Goal: Navigation & Orientation: Find specific page/section

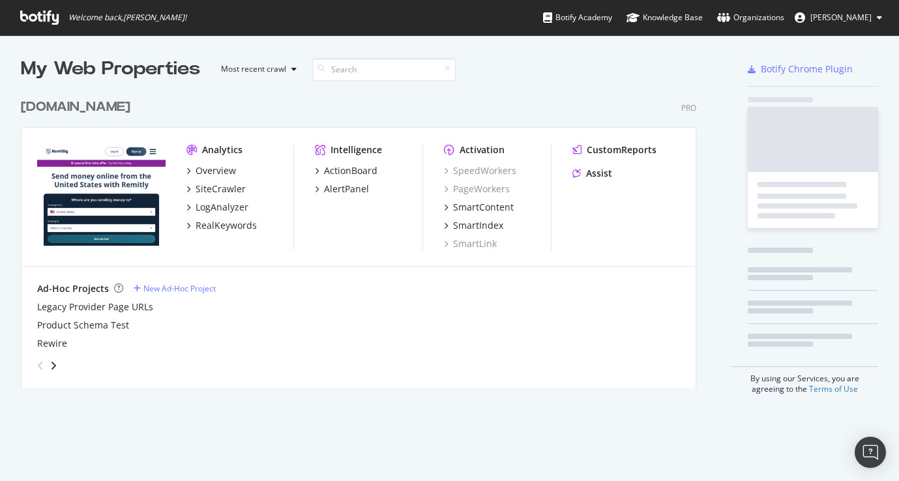
scroll to position [297, 676]
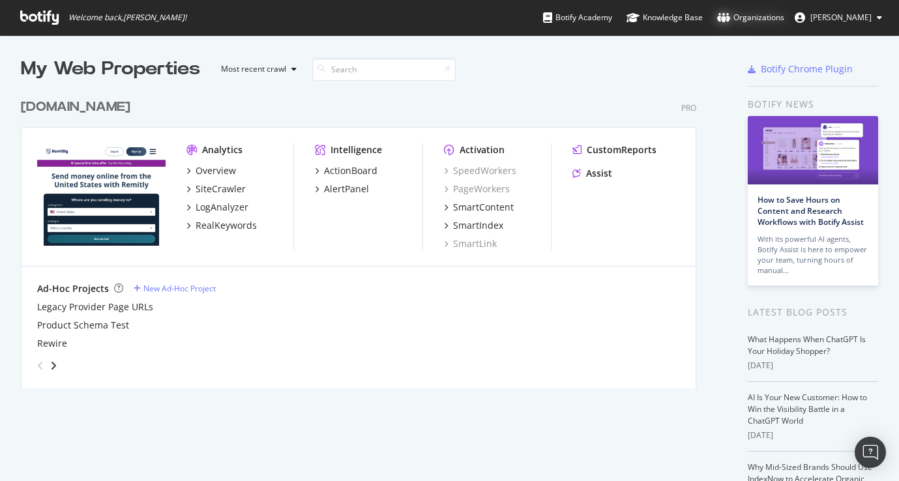
click at [748, 19] on div "Organizations" at bounding box center [750, 17] width 67 height 13
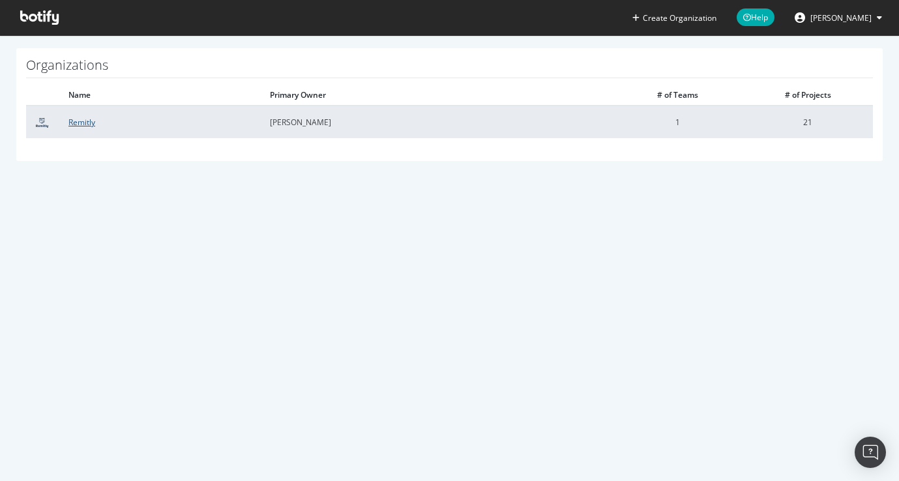
click at [87, 118] on link "Remitly" at bounding box center [81, 122] width 27 height 11
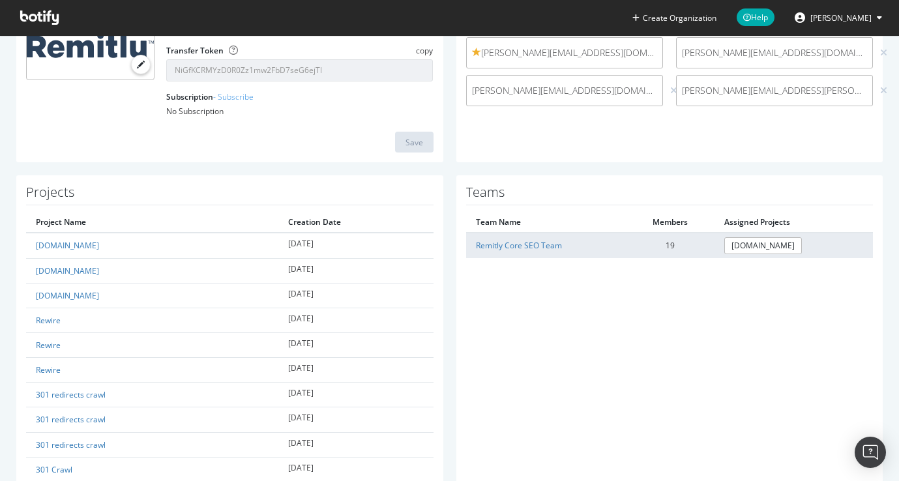
click at [509, 251] on td "Remitly Core SEO Team" at bounding box center [546, 245] width 160 height 25
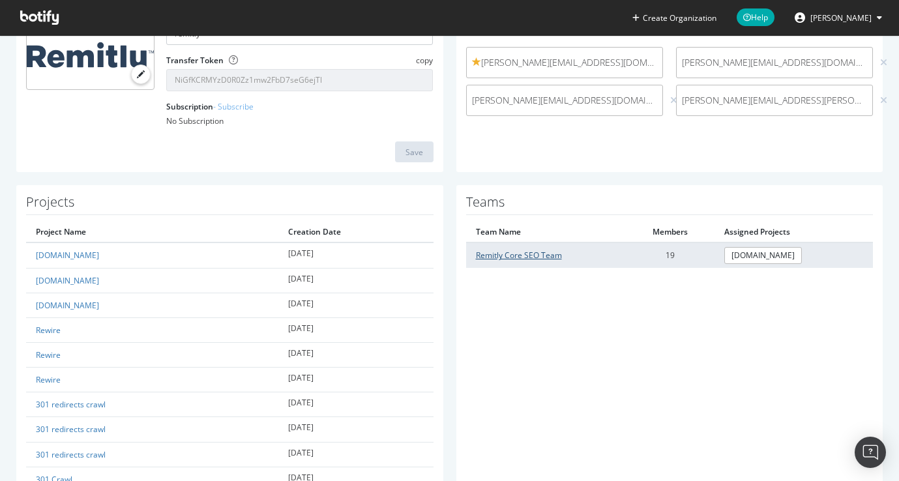
click at [512, 256] on link "Remitly Core SEO Team" at bounding box center [519, 255] width 86 height 11
